Goal: Task Accomplishment & Management: Use online tool/utility

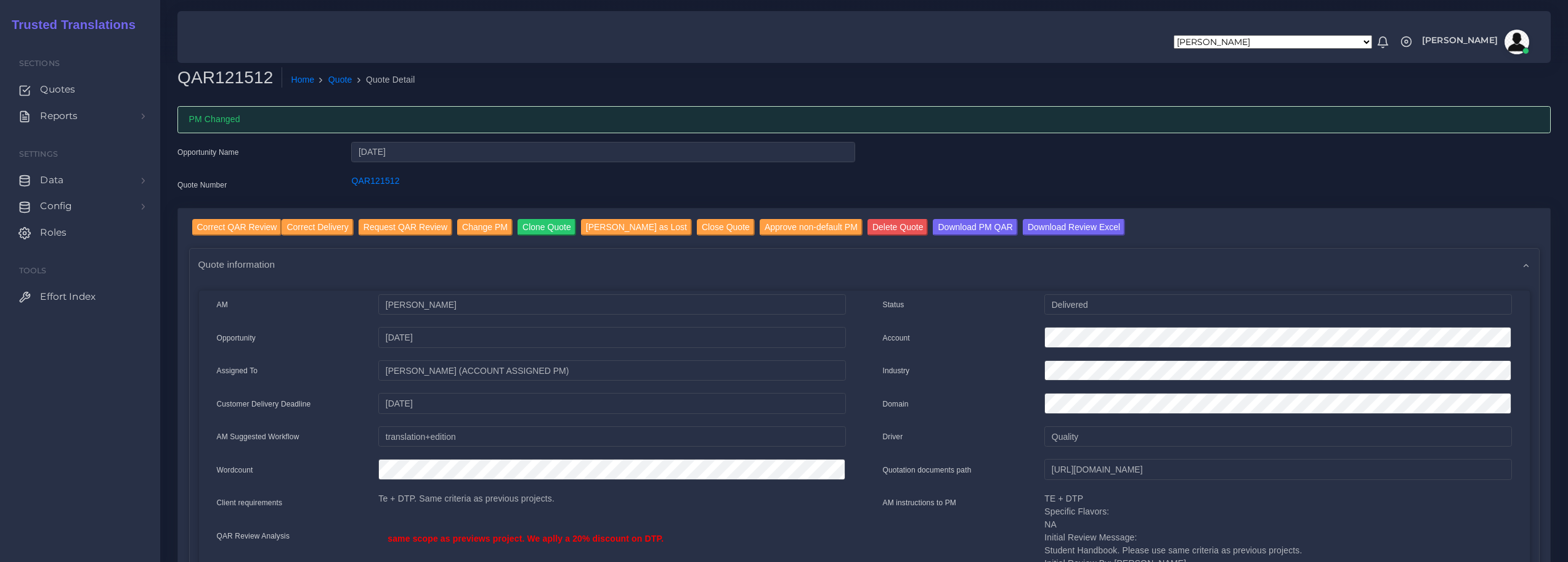
scroll to position [123, 0]
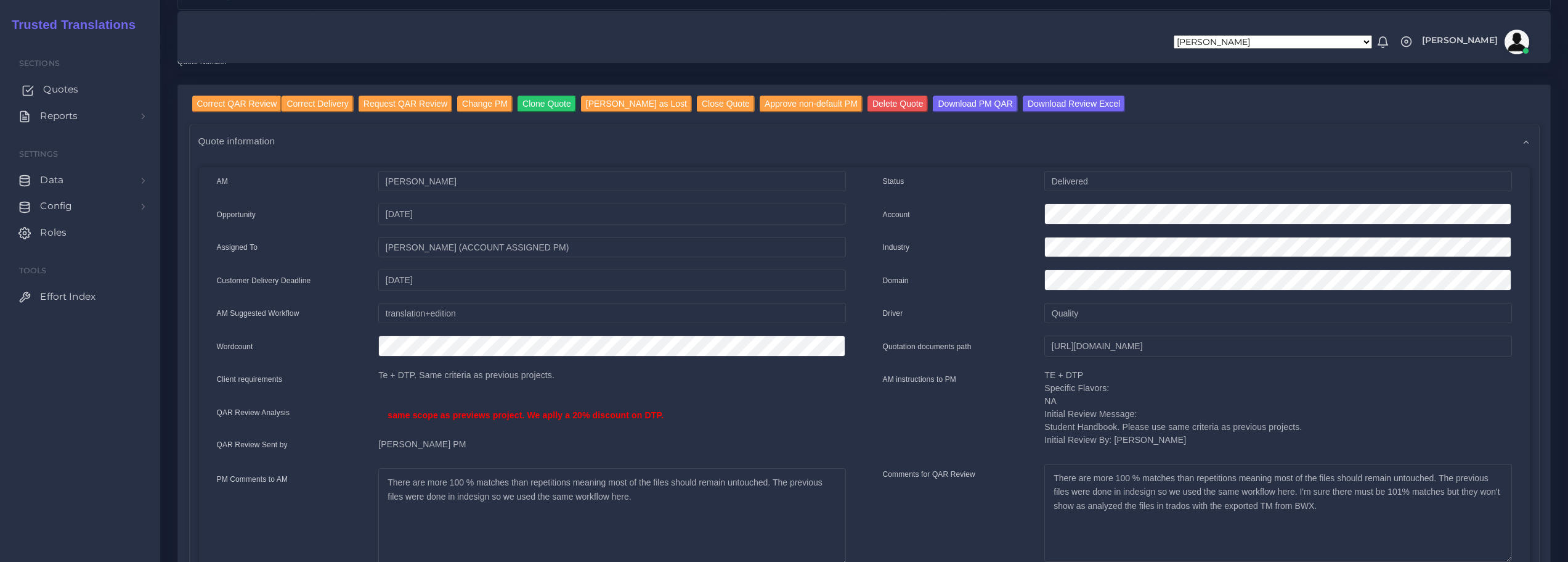
click at [72, 84] on span "Quotes" at bounding box center [61, 89] width 35 height 14
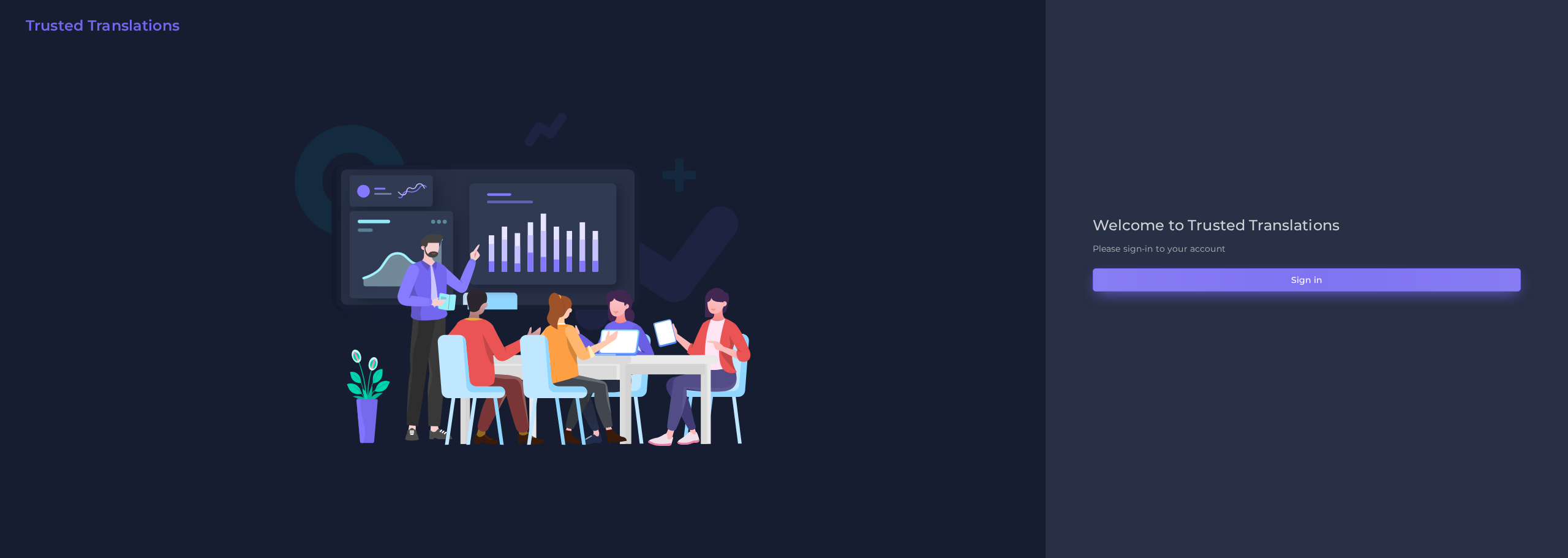
click at [1317, 277] on button "Sign in" at bounding box center [1307, 280] width 428 height 23
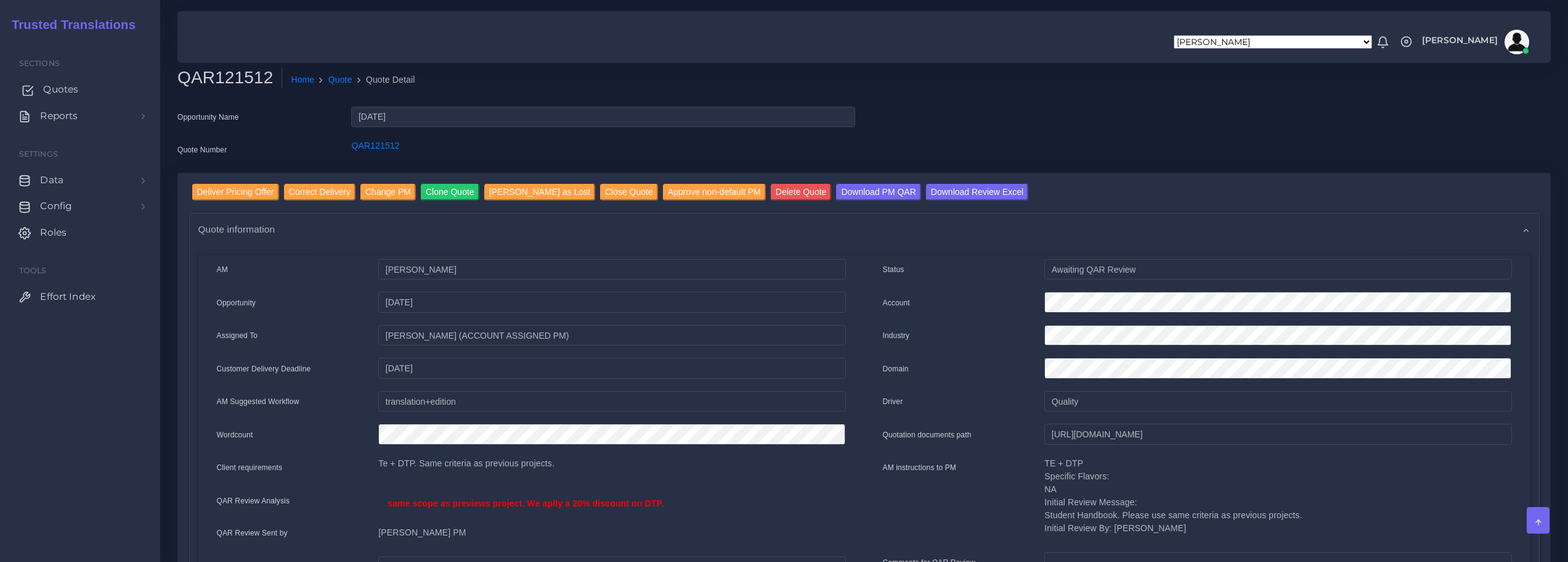
click at [53, 86] on span "Quotes" at bounding box center [61, 89] width 35 height 14
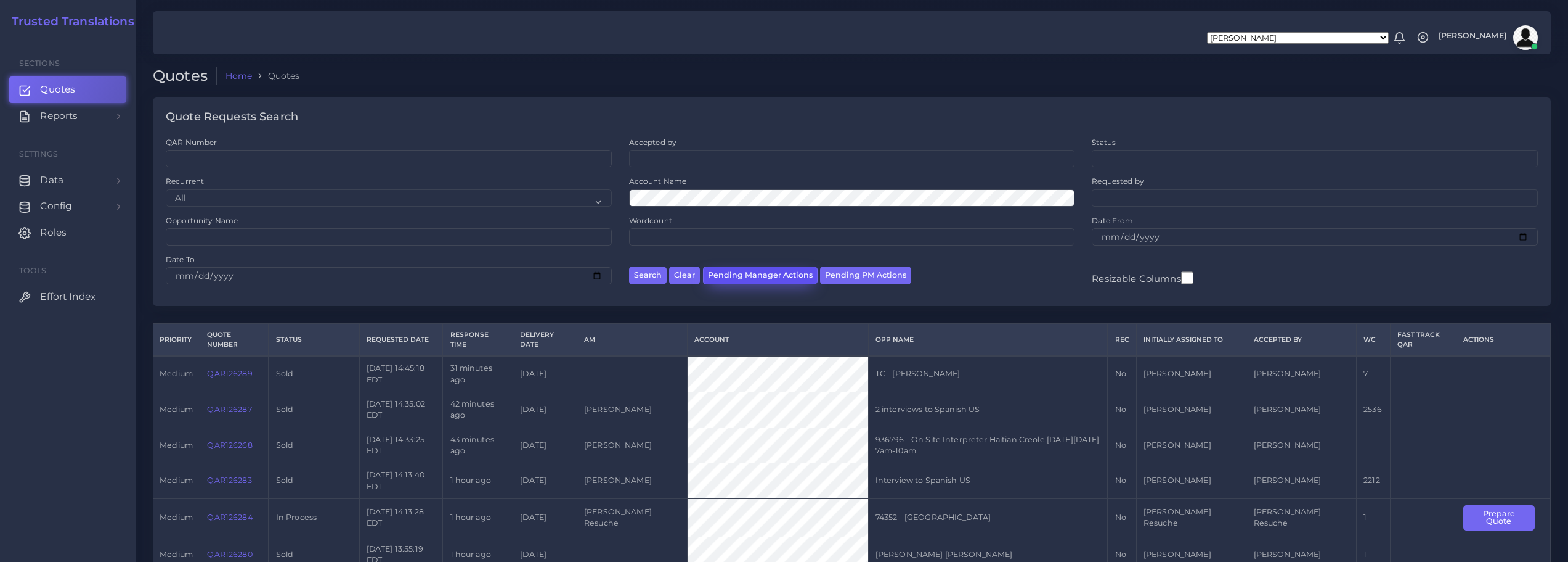
click at [736, 273] on button "Pending Manager Actions" at bounding box center [760, 276] width 115 height 18
select select "awaiting_manager_initial_review"
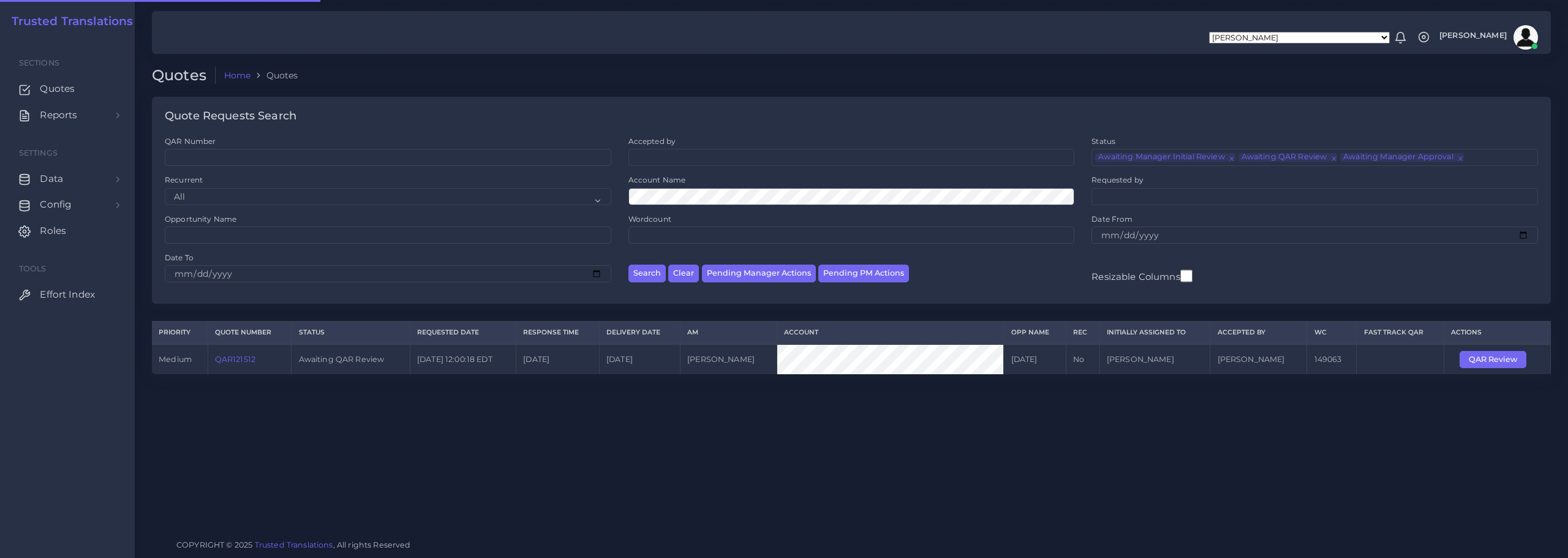
scroll to position [30, 0]
click at [240, 357] on link "QAR121512" at bounding box center [235, 359] width 41 height 9
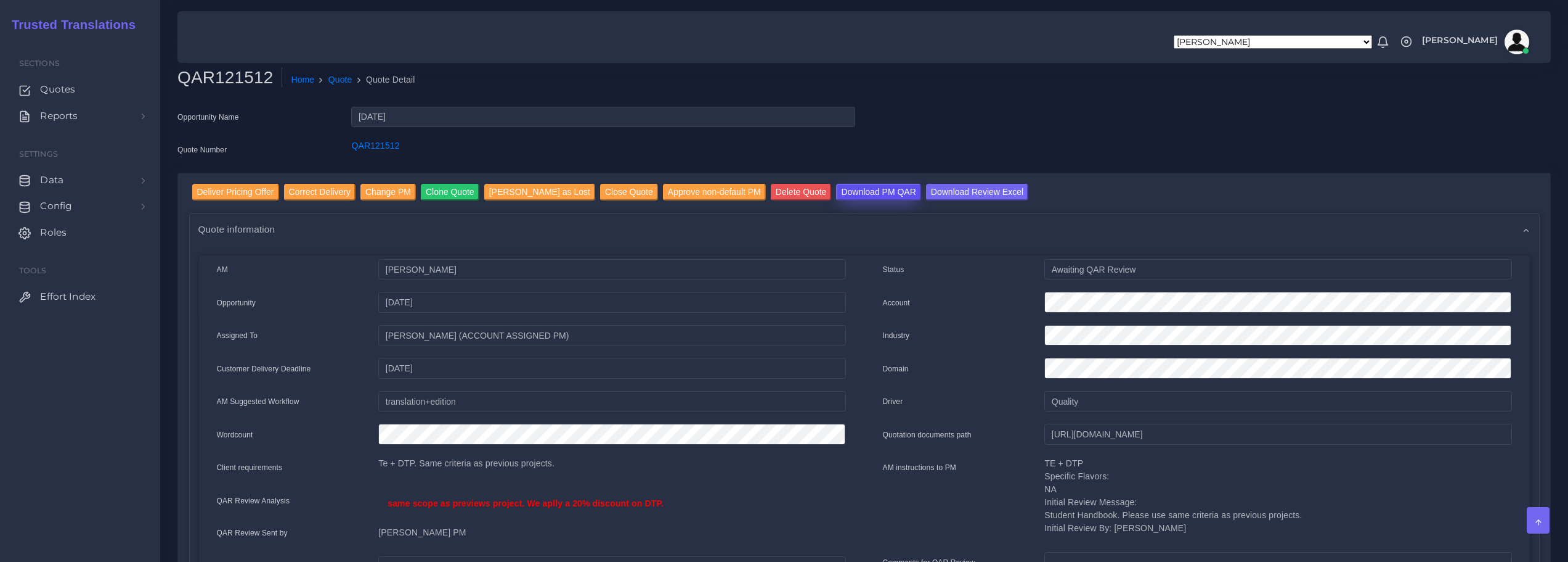
click at [865, 193] on input "Download PM QAR" at bounding box center [878, 192] width 84 height 16
click at [941, 192] on input "Download Review Excel" at bounding box center [976, 192] width 102 height 16
drag, startPoint x: 178, startPoint y: 78, endPoint x: 261, endPoint y: 83, distance: 83.2
click at [261, 83] on h2 "QAR121512" at bounding box center [230, 77] width 105 height 21
copy h2 "QAR121512"
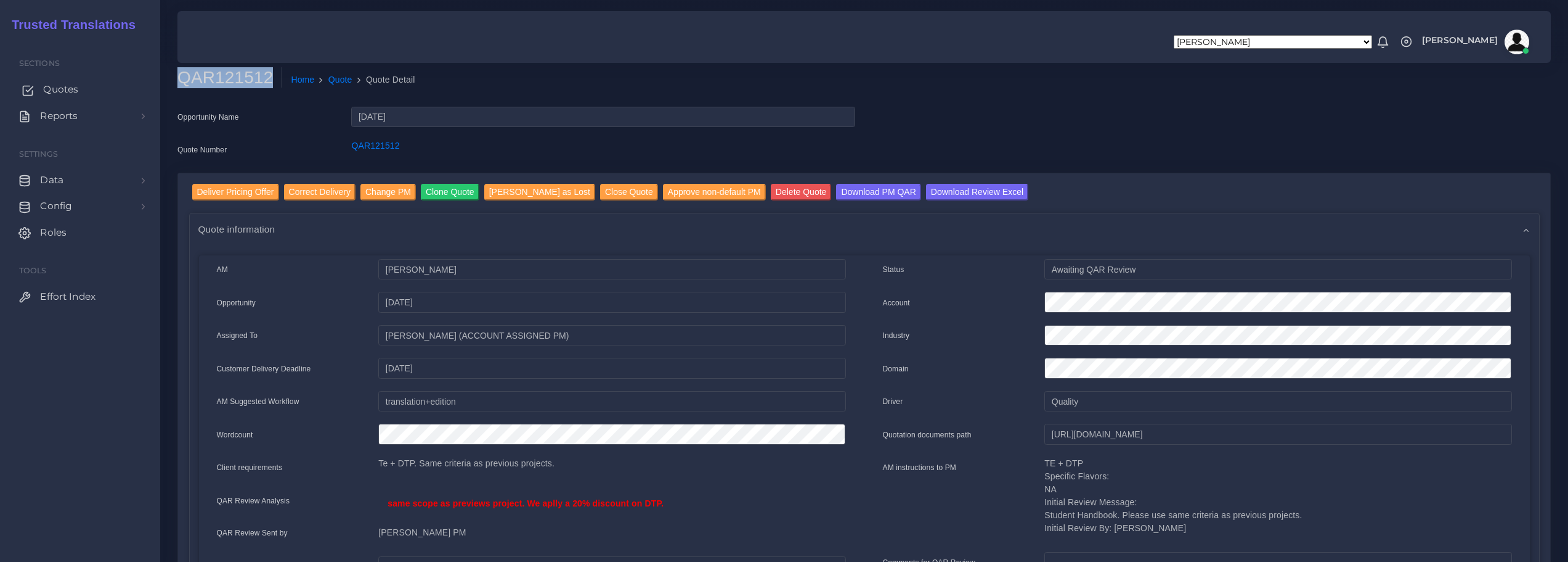
click at [79, 86] on link "Quotes" at bounding box center [80, 89] width 141 height 26
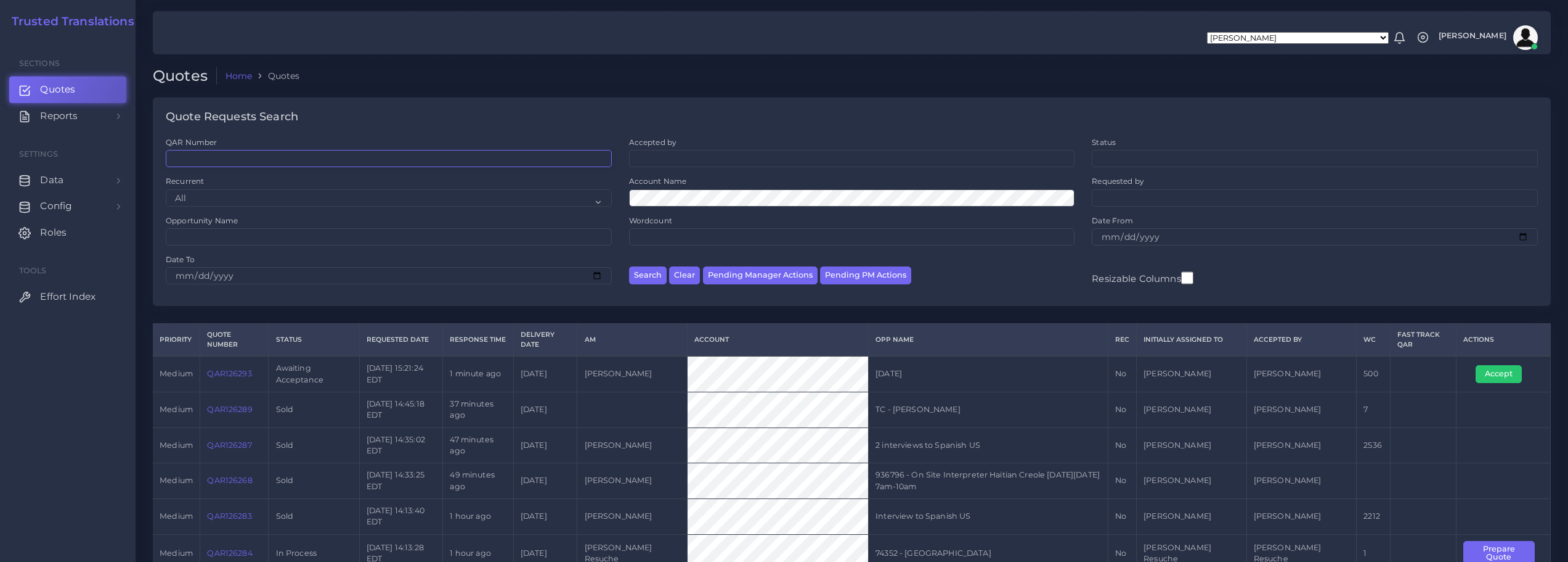
click at [331, 158] on input "QAR Number" at bounding box center [389, 158] width 446 height 17
paste input "QAR121512"
type input "QAR121512"
click at [646, 276] on button "Search" at bounding box center [648, 276] width 37 height 18
